Goal: Task Accomplishment & Management: Use online tool/utility

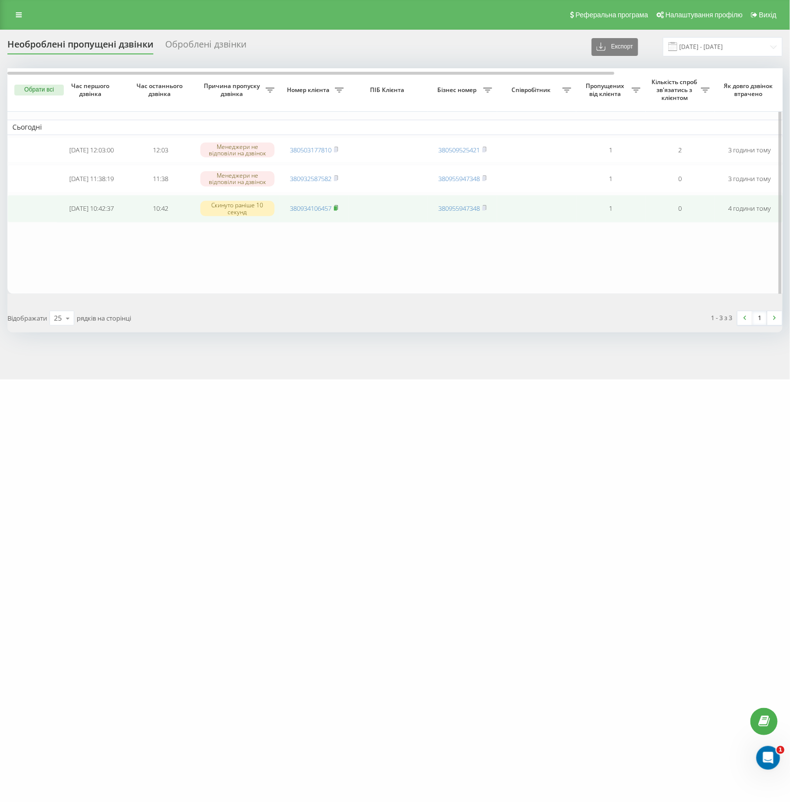
click at [337, 211] on rect at bounding box center [335, 208] width 3 height 4
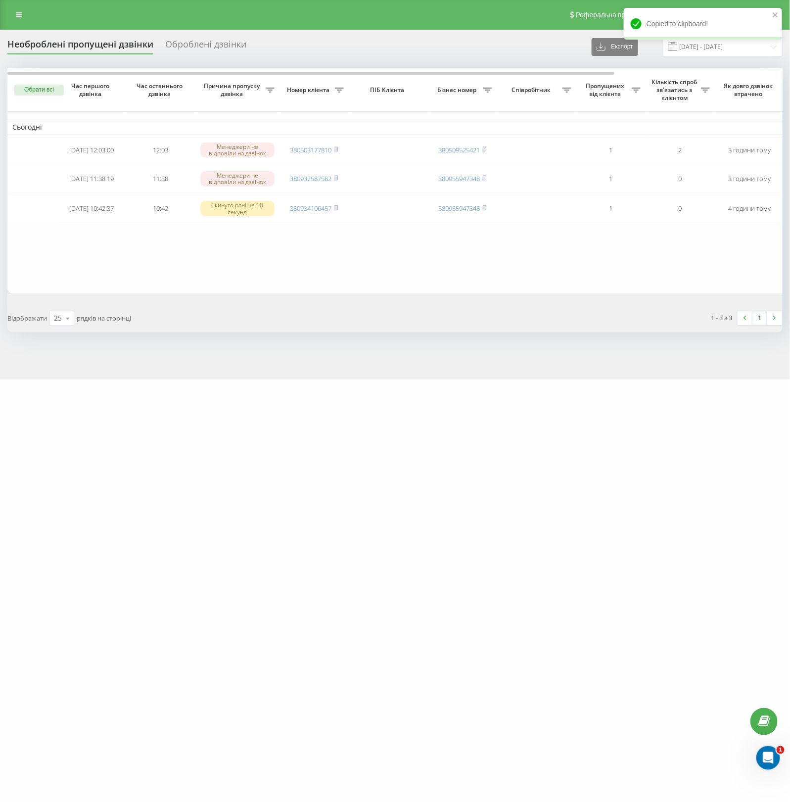
click at [124, 788] on div "one-shop.ua Проекти one-shop.ua Дашборд Центр звернень Журнал дзвінків Журнал п…" at bounding box center [395, 401] width 790 height 802
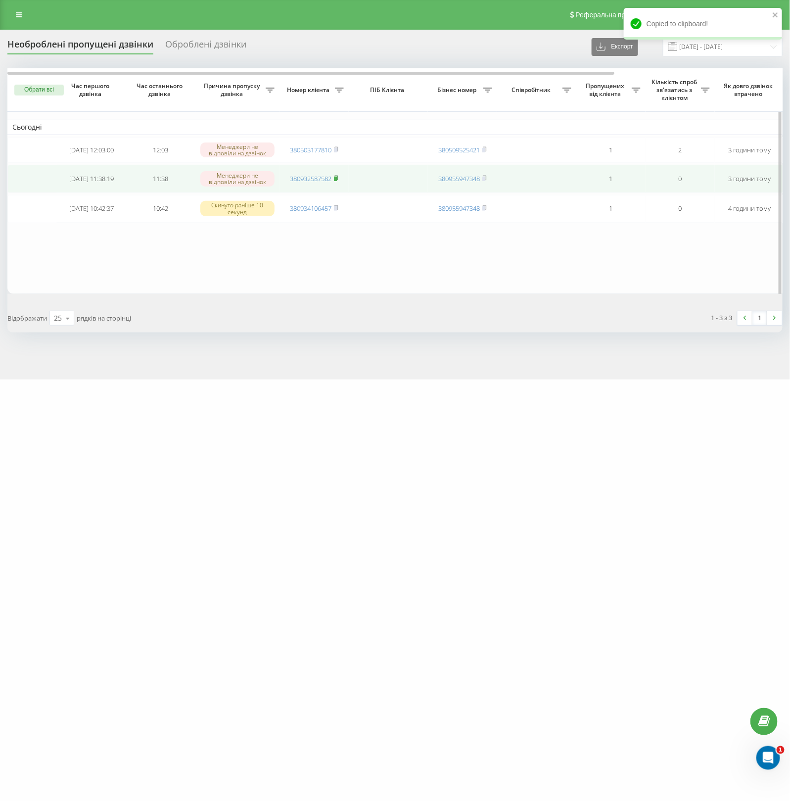
click at [337, 180] on icon at bounding box center [336, 178] width 3 height 4
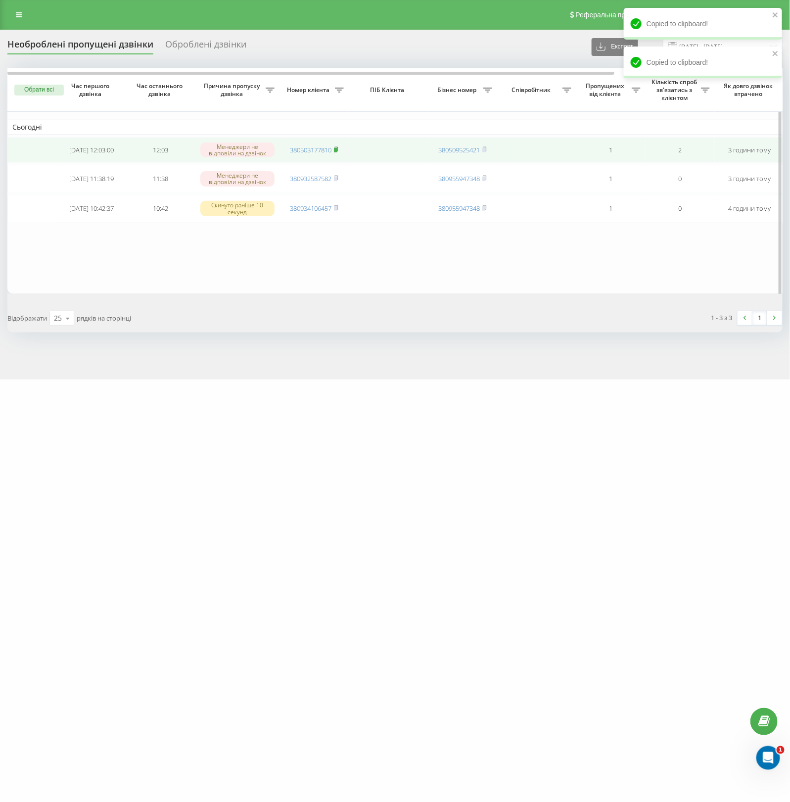
click at [338, 151] on icon at bounding box center [336, 148] width 3 height 4
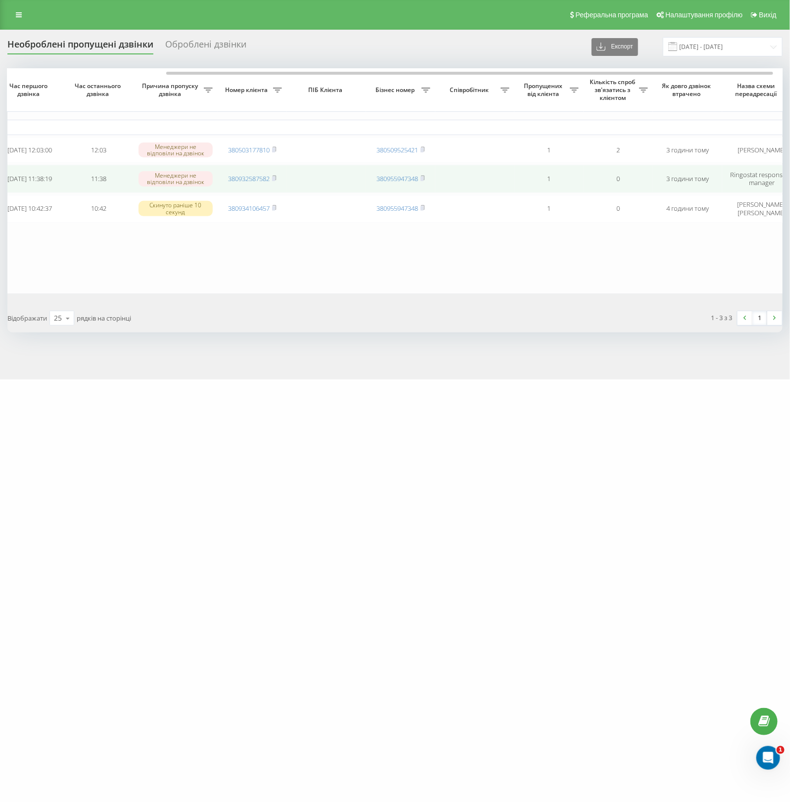
scroll to position [0, 124]
